Goal: Communication & Community: Answer question/provide support

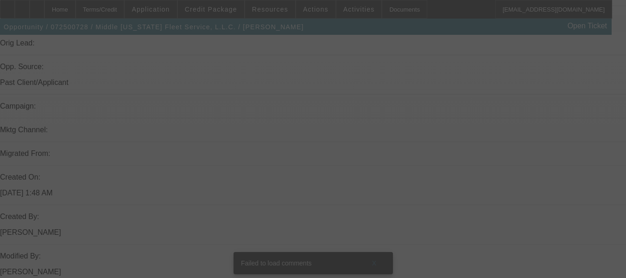
scroll to position [603, 0]
click at [196, 203] on div at bounding box center [313, 139] width 626 height 278
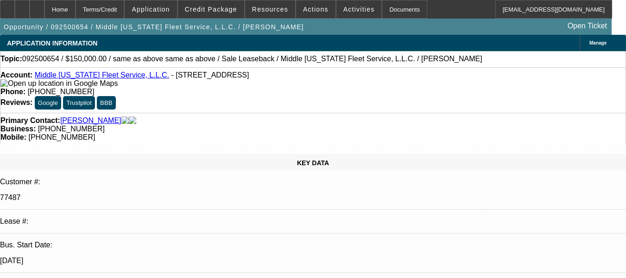
select select "0"
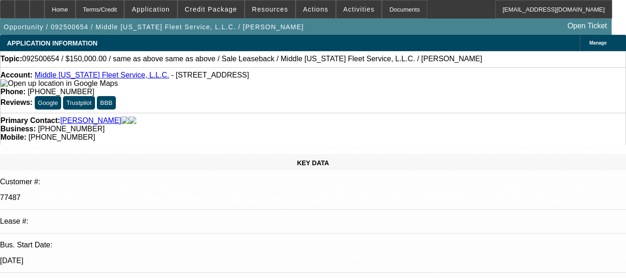
select select "1"
select select "2"
select select "6"
select select "1"
select select "2"
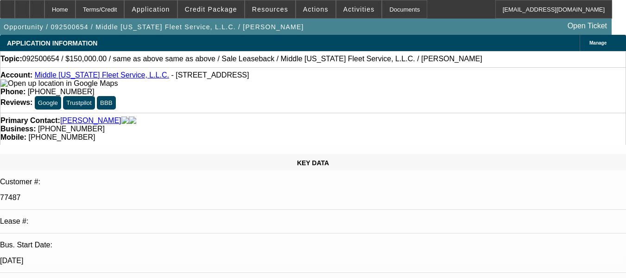
select select "6"
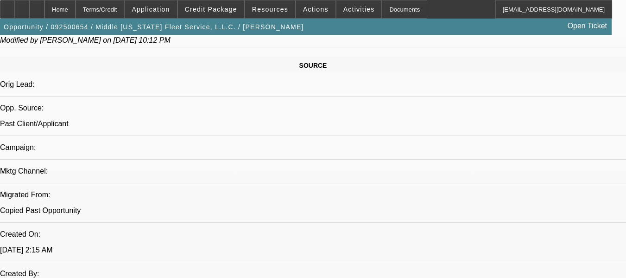
scroll to position [556, 0]
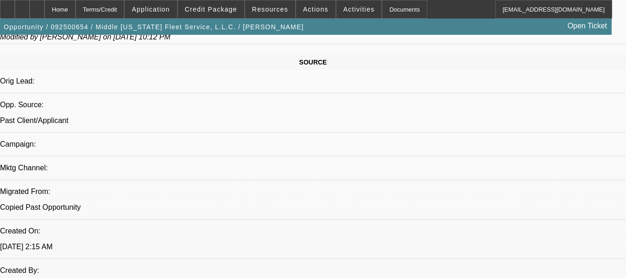
radio input "true"
paste textarea "12X CUSTOMER, EXCELLENT PAY HISTORY, NO COLLECTIONS ACTIVITY ON THIS ACC. 5 ON …"
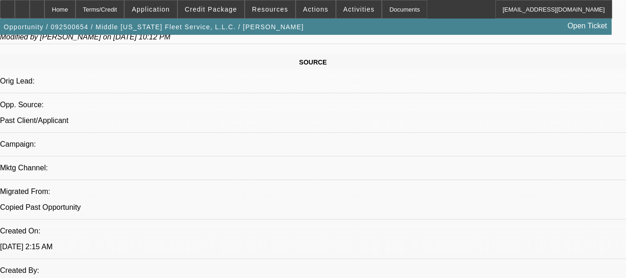
scroll to position [20, 0]
type textarea "12X CUSTOMER, EXCELLENT PAY HISTORY, NO COLLECTIONS ACTIVITY ON THIS ACC. 5 ON …"
radio input "false"
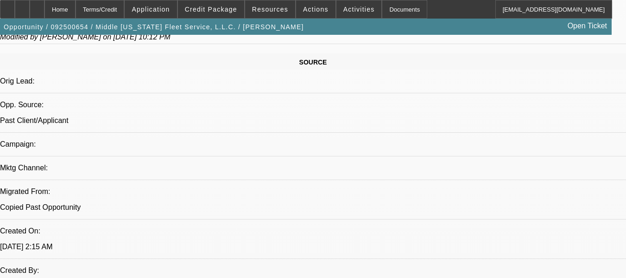
radio input "true"
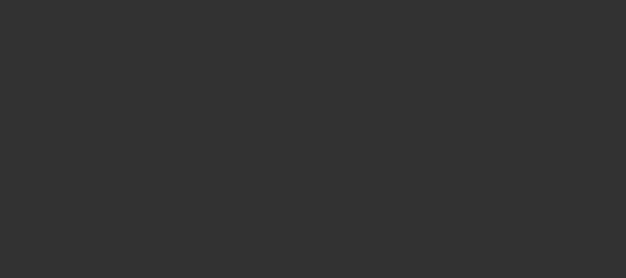
scroll to position [0, 0]
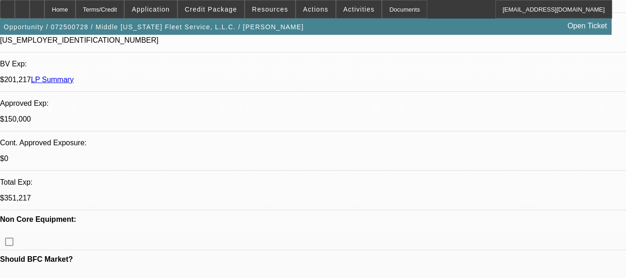
select select "0"
select select "6"
select select "0"
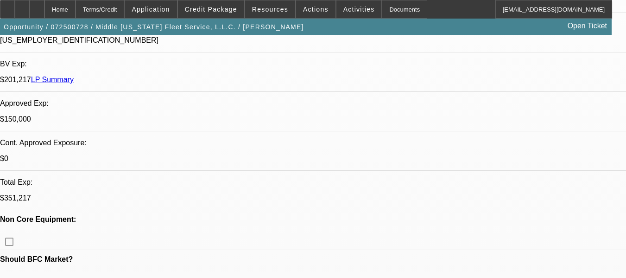
select select "0"
select select "6"
select select "0"
select select "2"
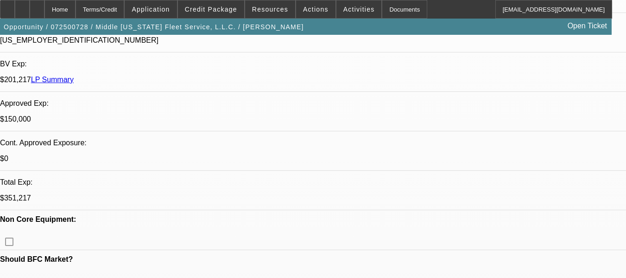
select select "2"
select select "0"
select select "6"
select select "0"
select select "2"
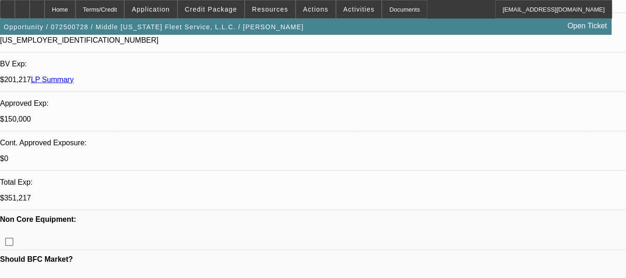
select select "2"
select select "0.1"
select select "4"
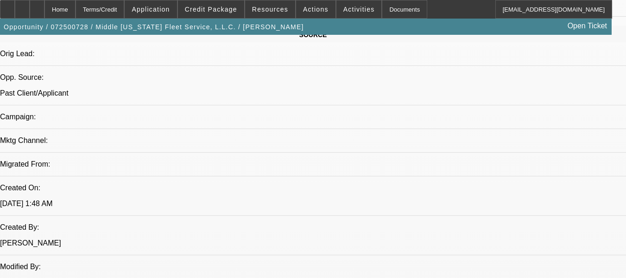
scroll to position [603, 0]
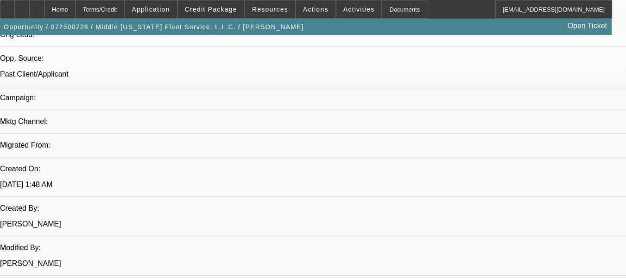
drag, startPoint x: 133, startPoint y: 199, endPoint x: 170, endPoint y: 181, distance: 40.6
copy span "12X CUSTOMER, EXCELLENT PAY HISTORY, NO COLLECTIONS ACTIVITY ON THIS ACC. 5 ON …"
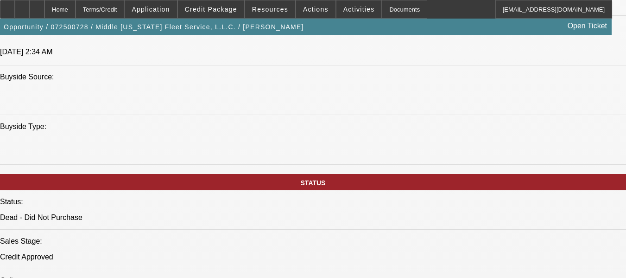
scroll to position [927, 0]
